Goal: Navigation & Orientation: Find specific page/section

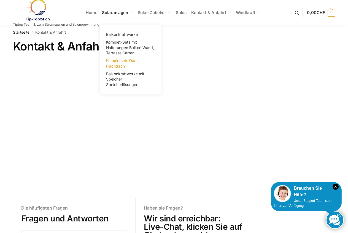
click at [119, 63] on span "Kompletsets Dach, Flachdach" at bounding box center [123, 63] width 34 height 10
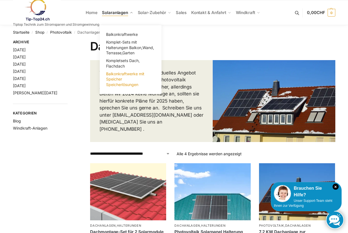
click at [117, 75] on span "Balkonkraftwerke mit Speicher Speicherlösungen" at bounding box center [125, 78] width 38 height 15
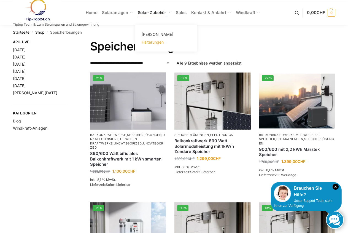
click at [155, 42] on span "Halterungen" at bounding box center [153, 42] width 22 height 5
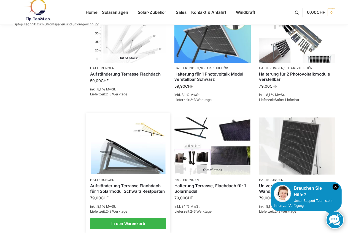
scroll to position [408, 0]
